Goal: Complete application form

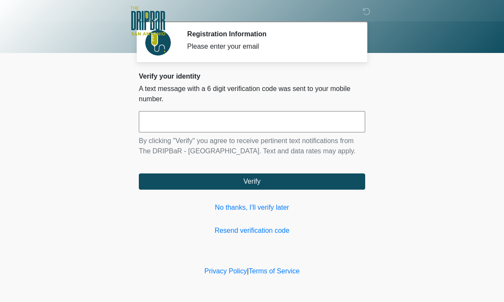
scroll to position [0, 0]
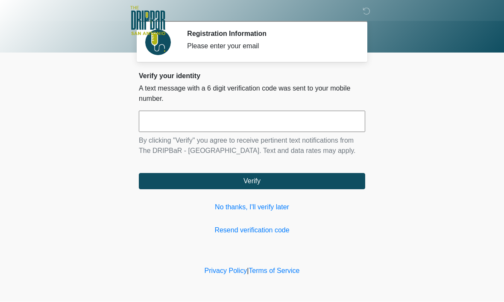
click at [314, 213] on link "No thanks, I'll verify later" at bounding box center [252, 207] width 226 height 10
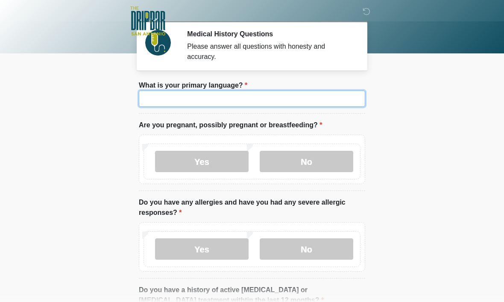
click at [184, 102] on input "What is your primary language?" at bounding box center [252, 99] width 226 height 16
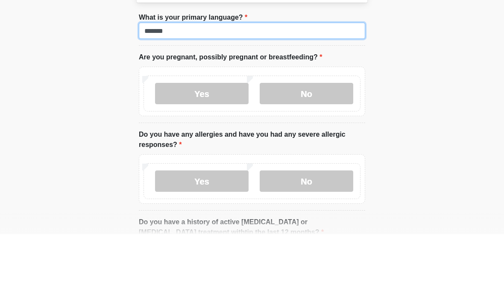
type input "*******"
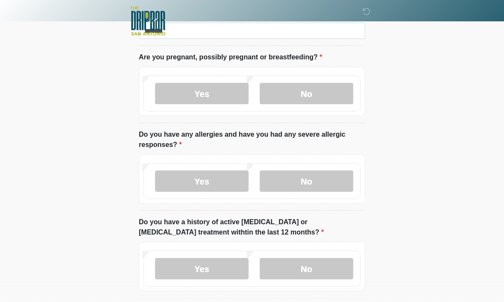
click at [219, 94] on label "Yes" at bounding box center [202, 93] width 94 height 21
click at [340, 94] on label "No" at bounding box center [307, 93] width 94 height 21
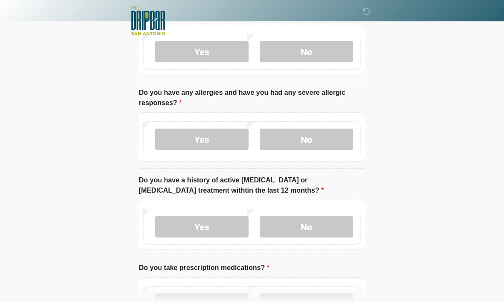
scroll to position [111, 0]
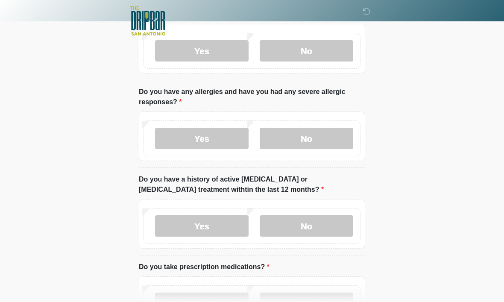
click at [334, 140] on label "No" at bounding box center [307, 138] width 94 height 21
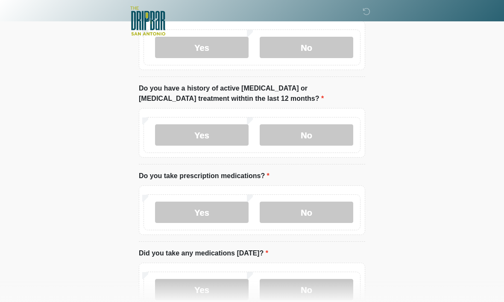
scroll to position [203, 0]
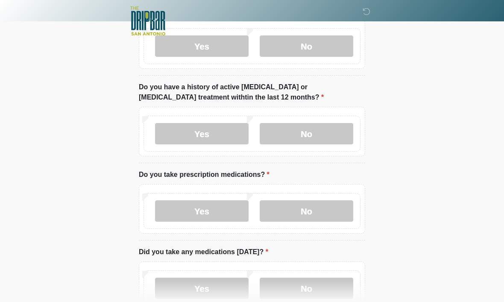
click at [339, 134] on label "No" at bounding box center [307, 133] width 94 height 21
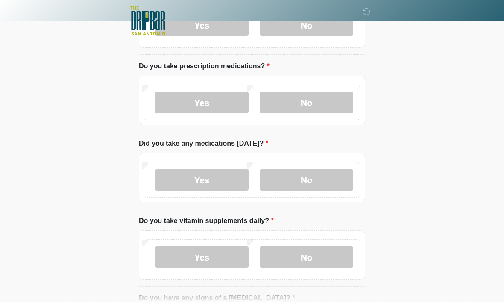
scroll to position [313, 0]
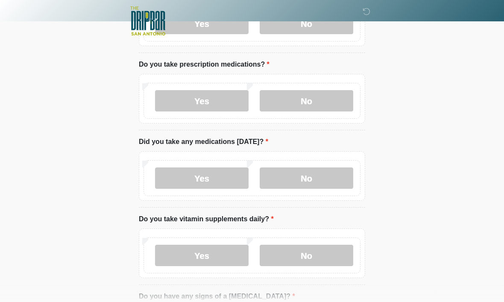
click at [342, 100] on label "No" at bounding box center [307, 100] width 94 height 21
click at [328, 180] on label "No" at bounding box center [307, 177] width 94 height 21
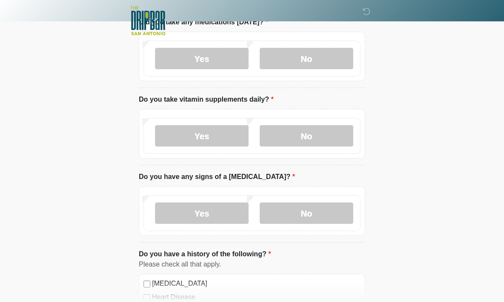
scroll to position [433, 0]
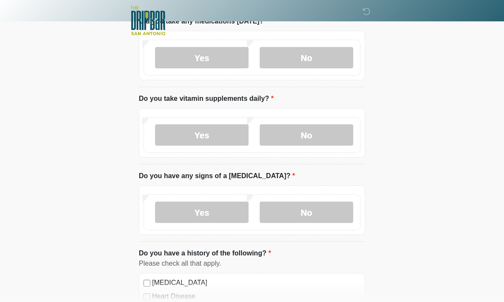
click at [331, 135] on label "No" at bounding box center [307, 135] width 94 height 21
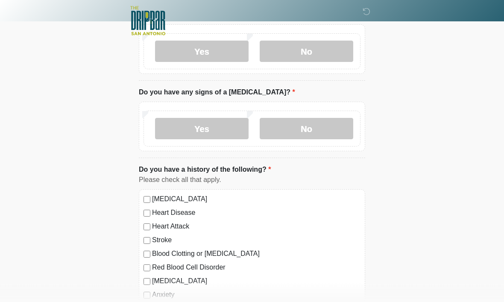
scroll to position [517, 0]
click at [339, 130] on label "No" at bounding box center [307, 128] width 94 height 21
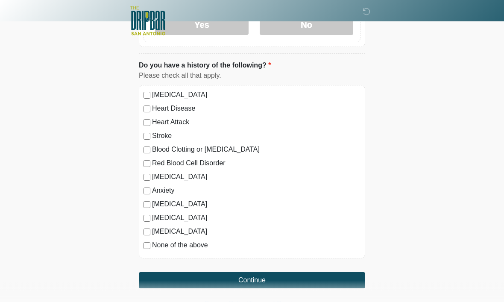
scroll to position [623, 0]
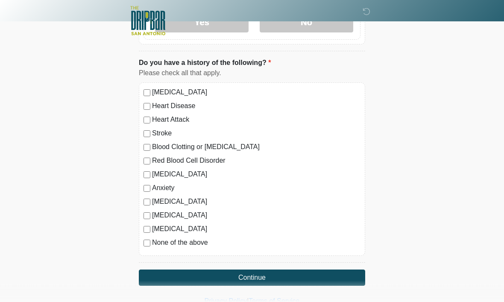
click at [315, 274] on button "Continue" at bounding box center [252, 278] width 226 height 16
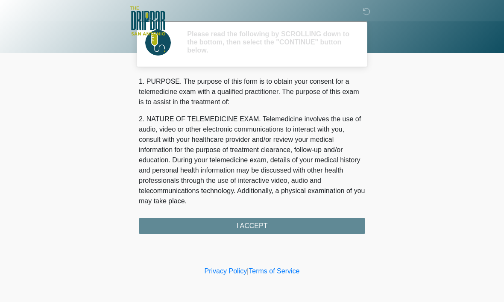
scroll to position [0, 0]
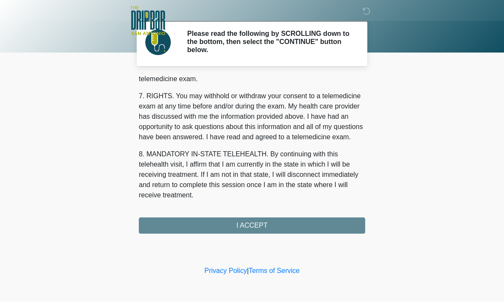
click at [286, 225] on div "1. PURPOSE. The purpose of this form is to obtain your consent for a telemedici…" at bounding box center [252, 155] width 226 height 158
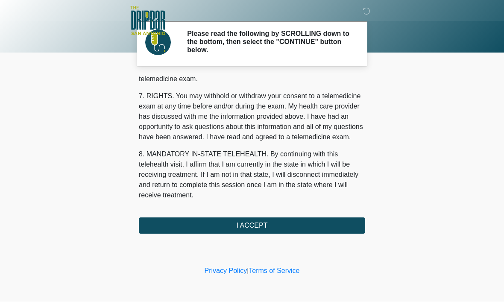
scroll to position [385, 0]
click at [309, 224] on button "I ACCEPT" at bounding box center [252, 226] width 226 height 16
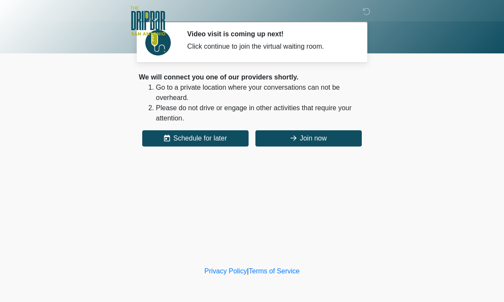
click at [326, 49] on div "Click continue to join the virtual waiting room." at bounding box center [269, 46] width 165 height 10
click at [299, 144] on button "Join now" at bounding box center [308, 138] width 106 height 16
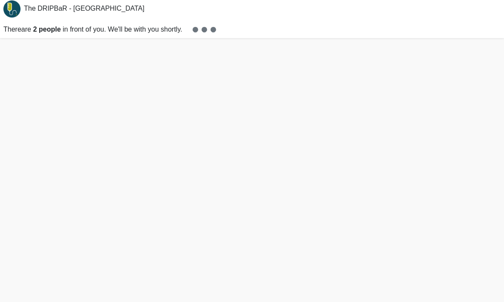
scroll to position [3, 0]
